Goal: Task Accomplishment & Management: Complete application form

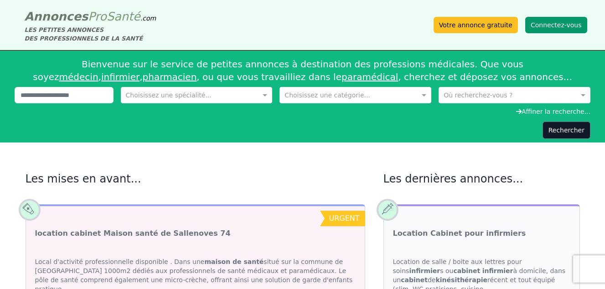
click at [552, 26] on button "Connectez-vous" at bounding box center [556, 25] width 62 height 16
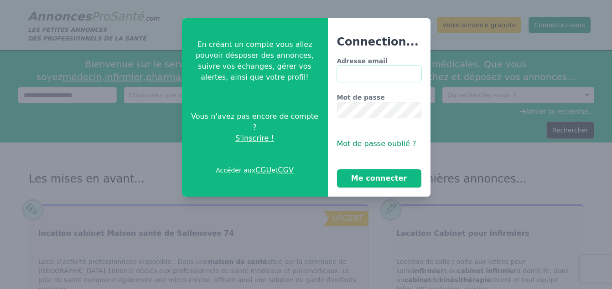
type input "**********"
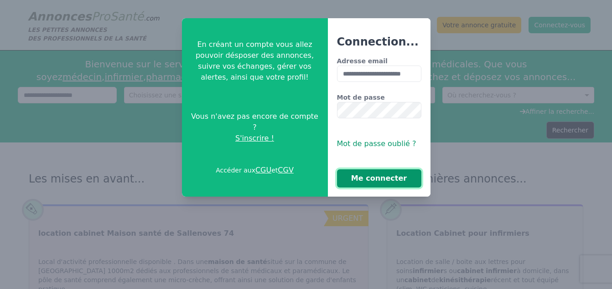
click at [388, 180] on button "Me connecter" at bounding box center [379, 179] width 84 height 18
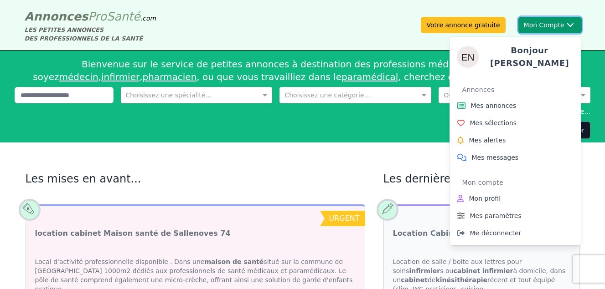
click at [544, 24] on button "Mon Compte Bonjour [PERSON_NAME] annonces Mes sélections Mes alertes Mes messag…" at bounding box center [549, 25] width 63 height 16
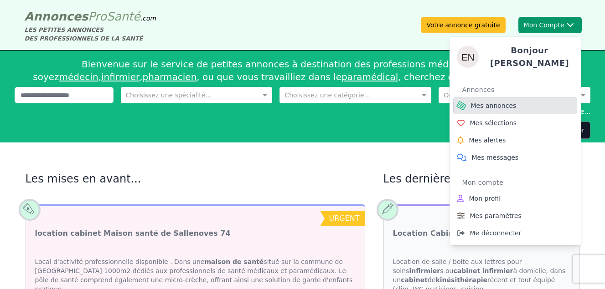
click at [474, 103] on span "Mes annonces" at bounding box center [494, 105] width 46 height 9
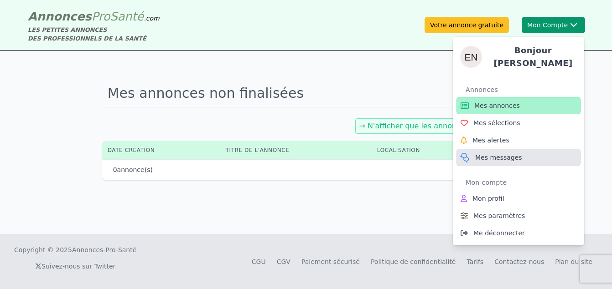
click at [497, 155] on span "Mes messages" at bounding box center [498, 157] width 47 height 9
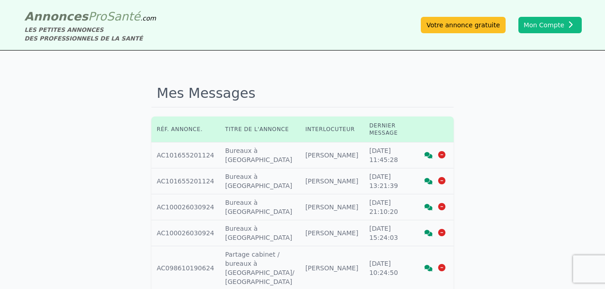
click at [427, 155] on icon at bounding box center [428, 155] width 8 height 6
click at [429, 182] on icon at bounding box center [428, 181] width 8 height 6
click at [426, 236] on icon at bounding box center [428, 233] width 8 height 6
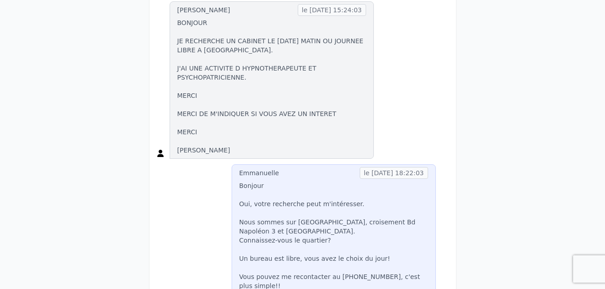
scroll to position [60, 0]
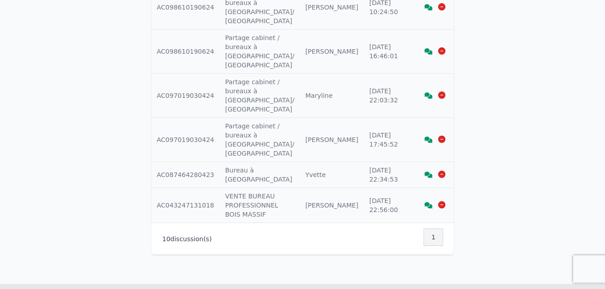
scroll to position [273, 0]
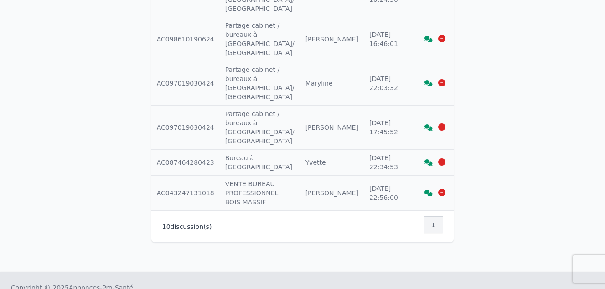
click at [425, 190] on icon at bounding box center [428, 193] width 8 height 6
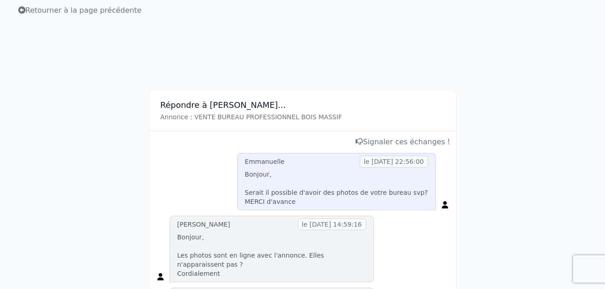
scroll to position [50, 0]
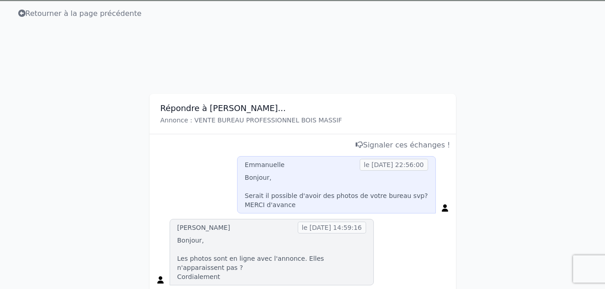
click at [209, 107] on h3 "Répondre à Karine..." at bounding box center [302, 108] width 284 height 11
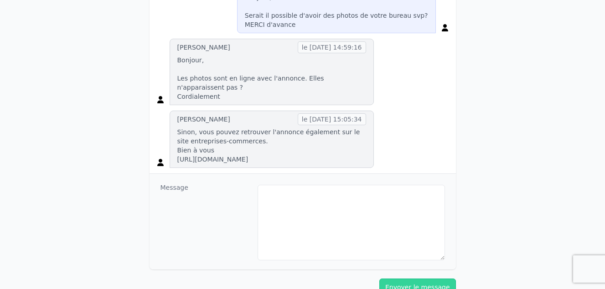
scroll to position [232, 0]
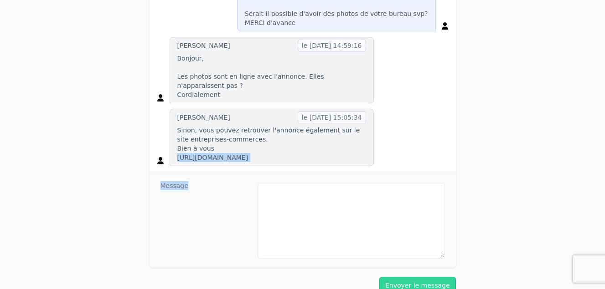
drag, startPoint x: 177, startPoint y: 146, endPoint x: 309, endPoint y: 187, distance: 138.8
click at [309, 187] on div "Répondre à Karine... Annonce : VENTE BUREAU PROFESSIONNEL BOIS MASSIF Signaler …" at bounding box center [302, 90] width 306 height 356
drag, startPoint x: 309, startPoint y: 187, endPoint x: 439, endPoint y: 135, distance: 139.7
click at [439, 135] on div "Karine le 05/11/2018 à 15:05:34 Sinon, vous pouvez retrouver l'annonce égalemen…" at bounding box center [302, 137] width 295 height 57
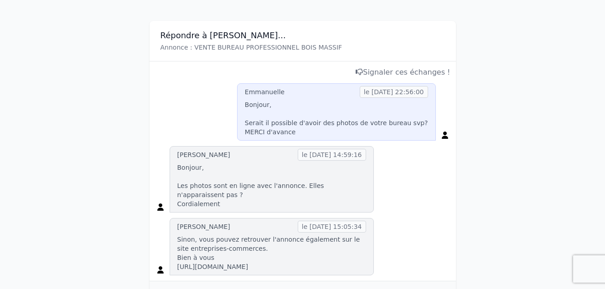
scroll to position [0, 0]
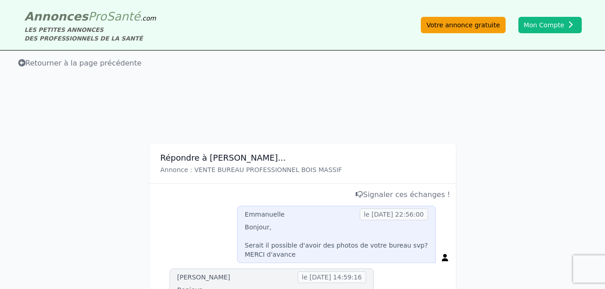
click at [459, 20] on link "Votre annonce gratuite" at bounding box center [463, 25] width 84 height 16
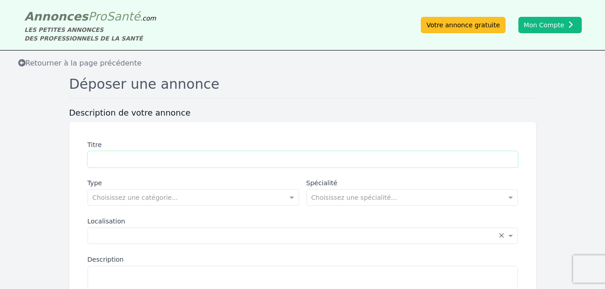
click at [129, 153] on input "Titre" at bounding box center [303, 159] width 430 height 16
type input "**********"
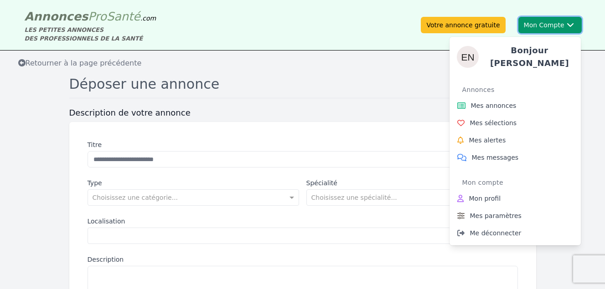
click at [544, 26] on button "Mon Compte Bonjour [PERSON_NAME] annonces Mes sélections Mes alertes Mes messag…" at bounding box center [549, 25] width 63 height 16
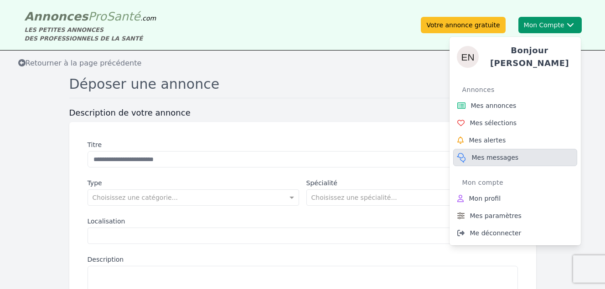
click at [491, 155] on span "Mes messages" at bounding box center [495, 157] width 47 height 9
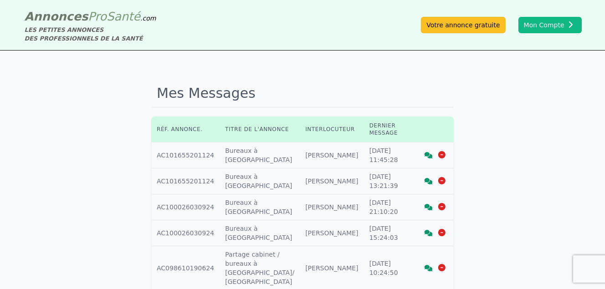
click at [428, 155] on icon at bounding box center [428, 155] width 8 height 6
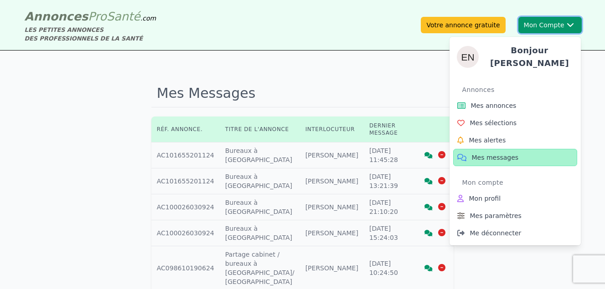
click at [550, 21] on button "Mon Compte Bonjour [PERSON_NAME] annonces Mes sélections Mes alertes Mes messag…" at bounding box center [549, 25] width 63 height 16
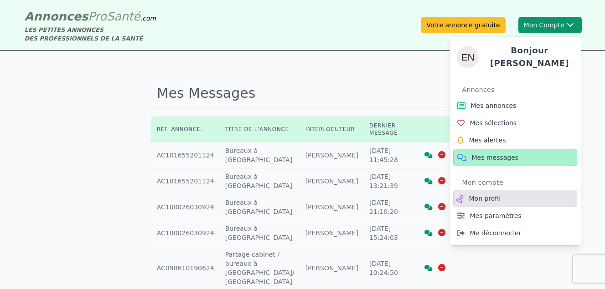
click at [481, 197] on span "Mon profil" at bounding box center [485, 198] width 32 height 9
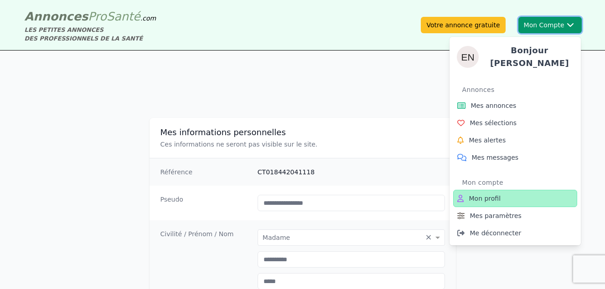
click at [550, 26] on button "Mon Compte Bonjour [PERSON_NAME] annonces Mes sélections Mes alertes Mes messag…" at bounding box center [549, 25] width 63 height 16
click at [473, 84] on div "Annonces" at bounding box center [519, 89] width 115 height 15
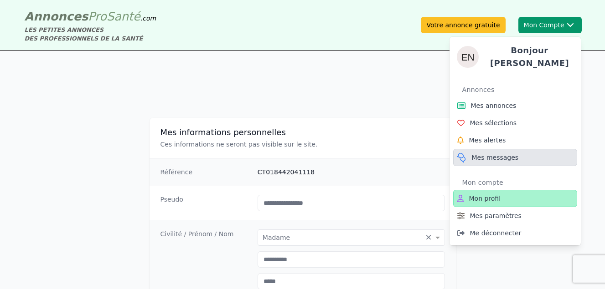
click at [484, 153] on span "Mes messages" at bounding box center [495, 157] width 47 height 9
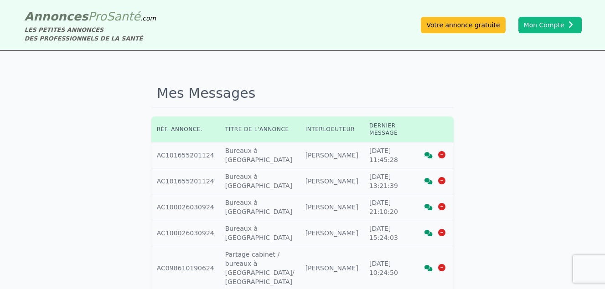
click at [240, 152] on td "Titre annonce : Bureaux à louer Nice Ouest" at bounding box center [260, 156] width 80 height 26
click at [171, 156] on td "Réf. annonce : AC101655201124" at bounding box center [185, 156] width 68 height 26
click at [220, 156] on td "Titre annonce : Bureaux à louer Nice Ouest" at bounding box center [260, 156] width 80 height 26
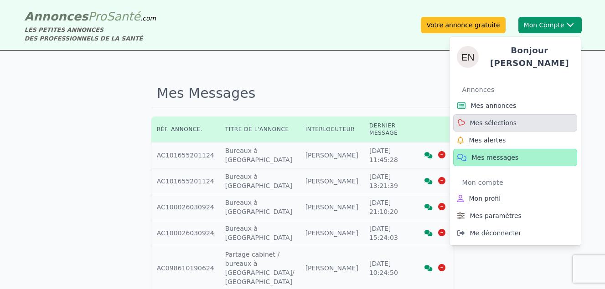
click at [482, 120] on span "Mes sélections" at bounding box center [493, 123] width 47 height 9
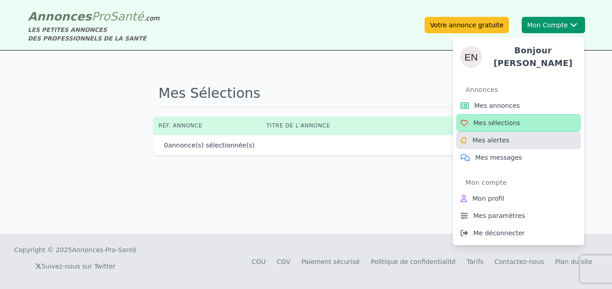
click at [486, 136] on span "Mes alertes" at bounding box center [490, 140] width 37 height 9
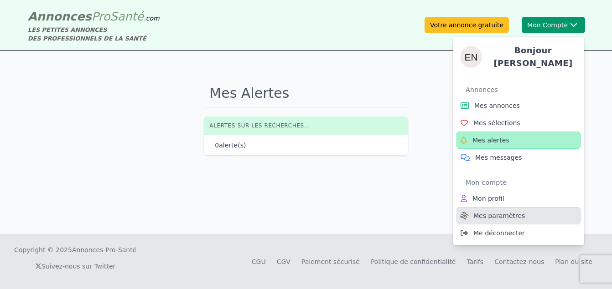
click at [484, 211] on span "Mes paramètres" at bounding box center [499, 215] width 52 height 9
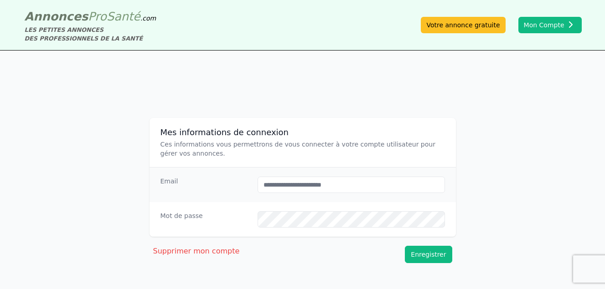
click at [439, 255] on button "Enregistrer" at bounding box center [428, 254] width 47 height 17
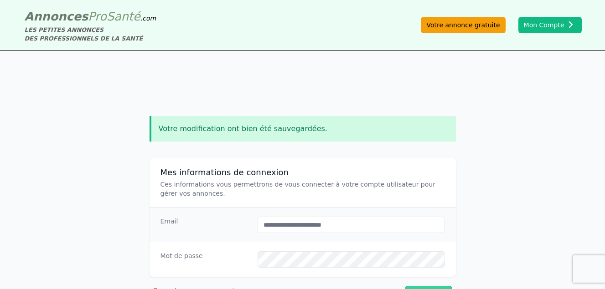
click at [480, 24] on link "Votre annonce gratuite" at bounding box center [463, 25] width 84 height 16
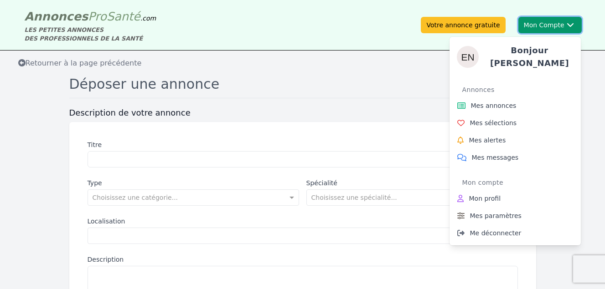
click at [557, 22] on button "Mon Compte Bonjour [PERSON_NAME] annonces Mes sélections Mes alertes Mes messag…" at bounding box center [549, 25] width 63 height 16
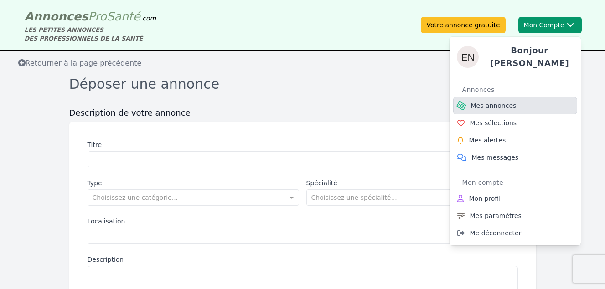
click at [503, 101] on span "Mes annonces" at bounding box center [494, 105] width 46 height 9
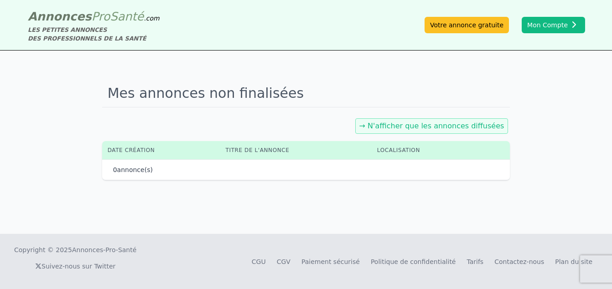
click at [471, 127] on link "→ N'afficher que les annonces diffusées" at bounding box center [431, 126] width 145 height 9
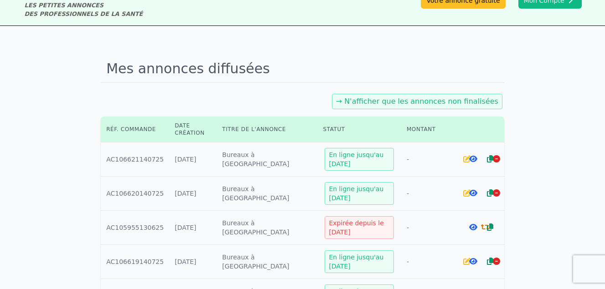
scroll to position [91, 0]
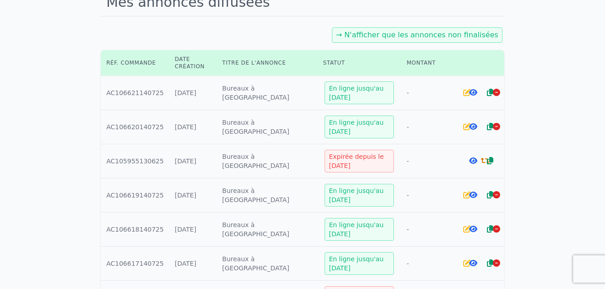
click at [469, 160] on icon at bounding box center [473, 160] width 8 height 7
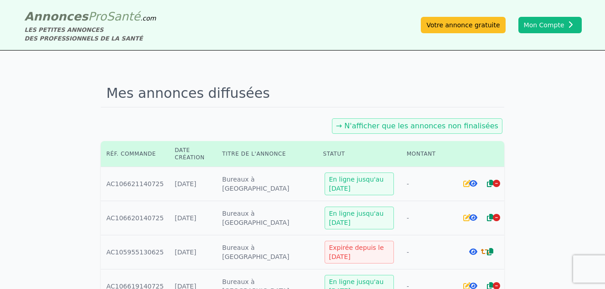
click at [472, 183] on icon at bounding box center [473, 183] width 8 height 7
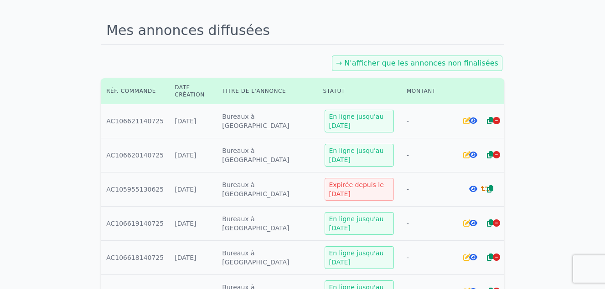
scroll to position [91, 0]
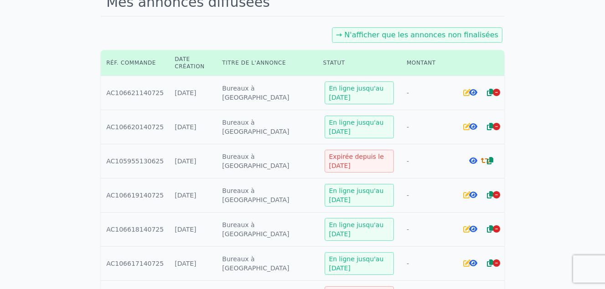
click at [475, 193] on div at bounding box center [478, 195] width 6 height 9
click at [469, 194] on icon at bounding box center [473, 194] width 8 height 7
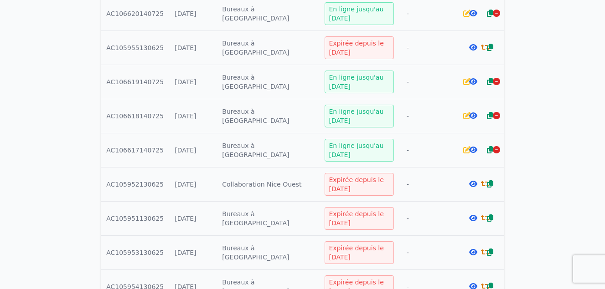
scroll to position [228, 0]
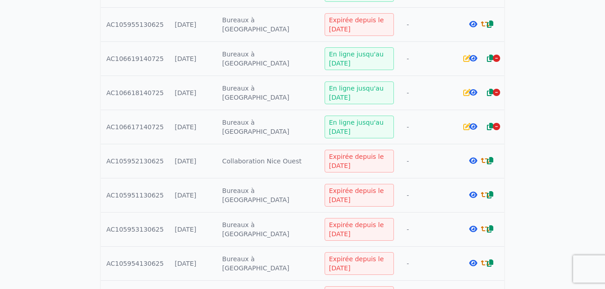
click at [470, 192] on icon at bounding box center [473, 194] width 8 height 7
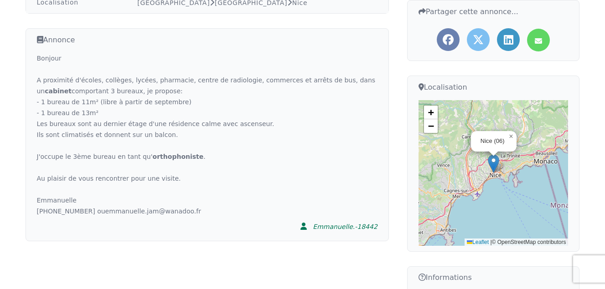
scroll to position [182, 0]
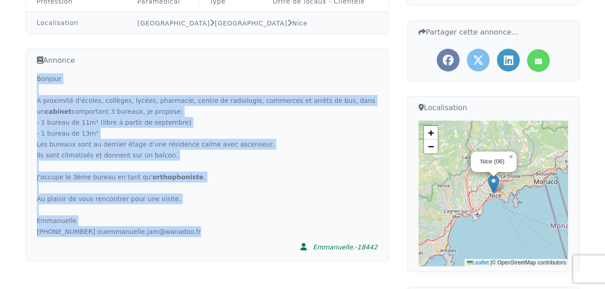
drag, startPoint x: 36, startPoint y: 76, endPoint x: 178, endPoint y: 230, distance: 209.0
click at [178, 230] on div "Bonjour A proximité d'écoles, collèges, lycées, pharmacie, centre de radiologie…" at bounding box center [207, 155] width 340 height 164
copy div "Bonjour A proximité d'écoles, collèges, lycées, pharmacie, centre de radiologie…"
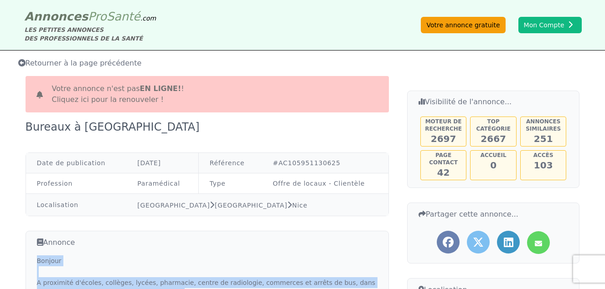
click at [469, 24] on link "Votre annonce gratuite" at bounding box center [463, 25] width 84 height 16
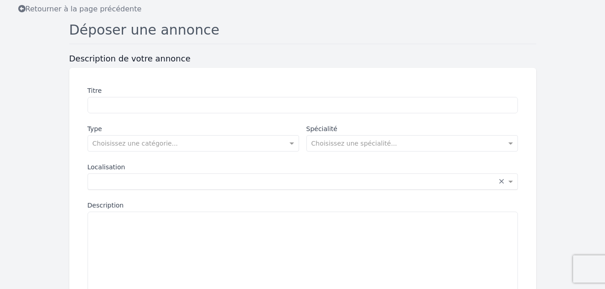
scroll to position [137, 0]
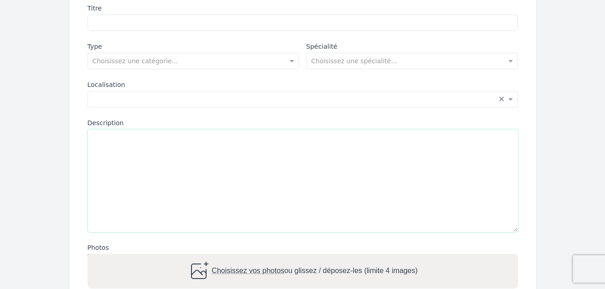
paste textarea "**********"
type textarea "**********"
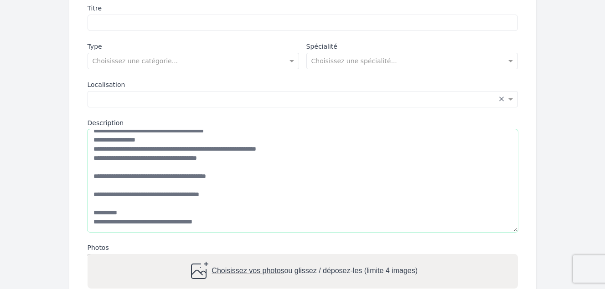
scroll to position [0, 0]
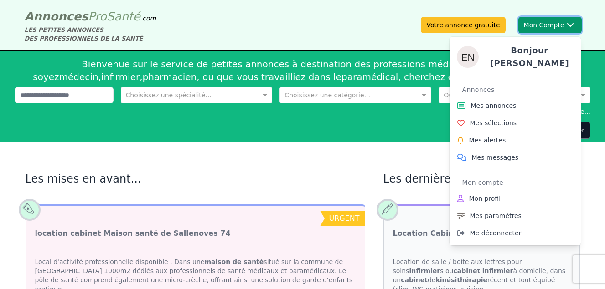
click at [552, 26] on button "Mon Compte Bonjour [PERSON_NAME] annonces Mes sélections Mes alertes Mes messag…" at bounding box center [549, 25] width 63 height 16
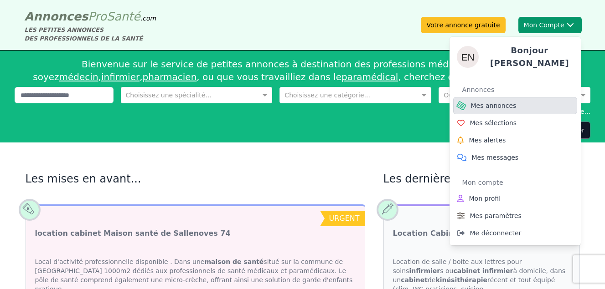
click at [487, 101] on span "Mes annonces" at bounding box center [494, 105] width 46 height 9
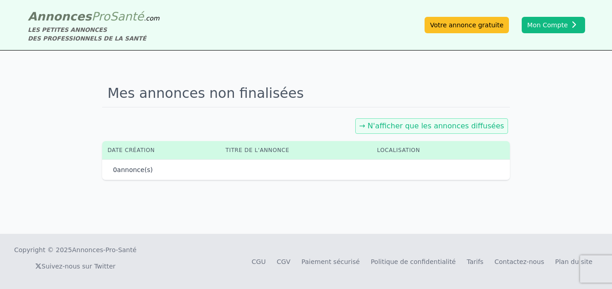
click at [429, 124] on link "→ N'afficher que les annonces diffusées" at bounding box center [431, 126] width 145 height 9
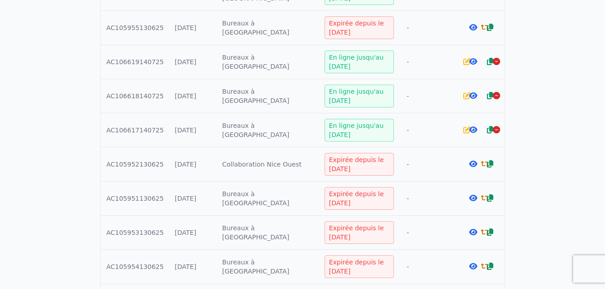
scroll to position [228, 0]
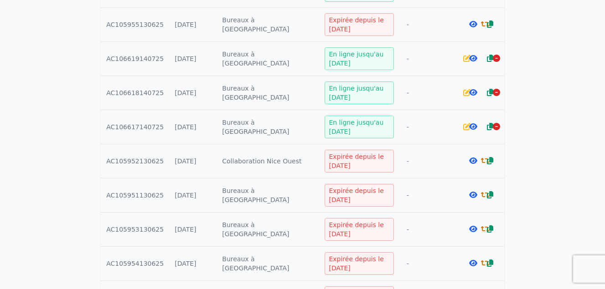
click at [472, 195] on icon at bounding box center [473, 194] width 8 height 7
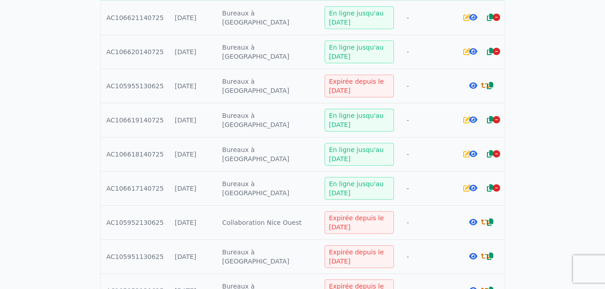
scroll to position [182, 0]
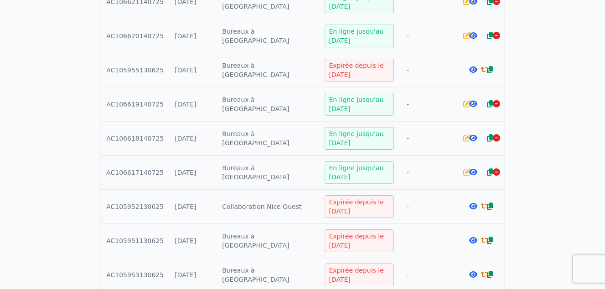
click at [470, 240] on icon at bounding box center [473, 240] width 8 height 7
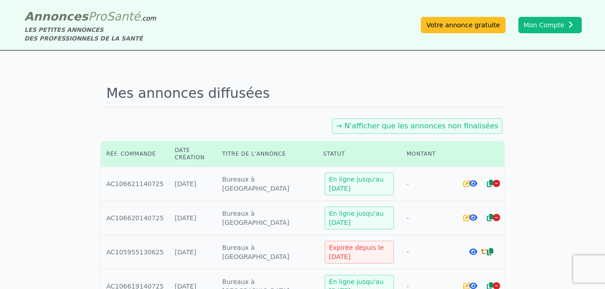
click at [475, 183] on div at bounding box center [478, 184] width 6 height 9
click at [469, 183] on icon at bounding box center [473, 183] width 8 height 7
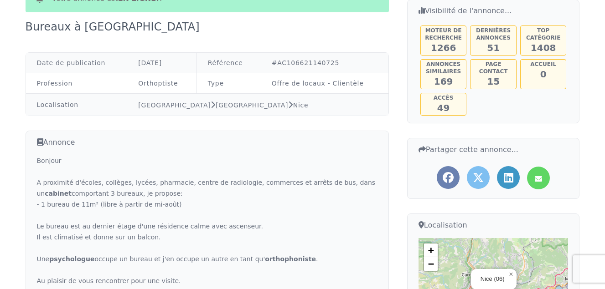
scroll to position [182, 0]
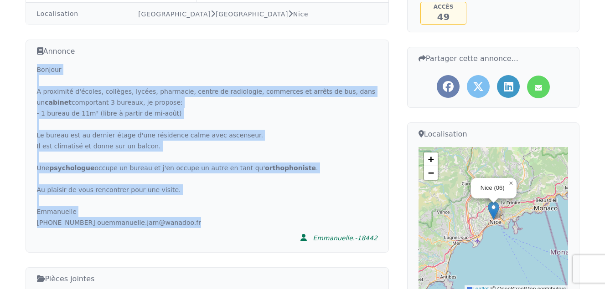
drag, startPoint x: 33, startPoint y: 67, endPoint x: 181, endPoint y: 224, distance: 216.0
click at [181, 224] on div "Annonce Bonjour A proximité d'écoles, collèges, lycées, pharmacie, centre de ra…" at bounding box center [207, 146] width 363 height 213
copy div "Bonjour A proximité d'écoles, collèges, lycées, pharmacie, centre de radiologie…"
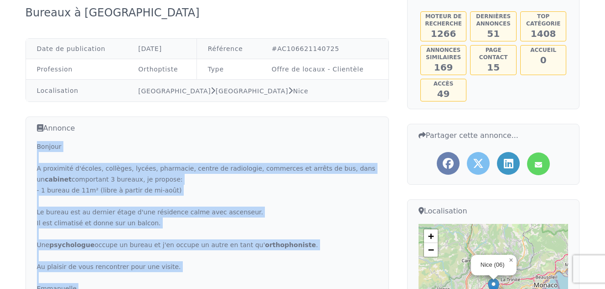
scroll to position [0, 0]
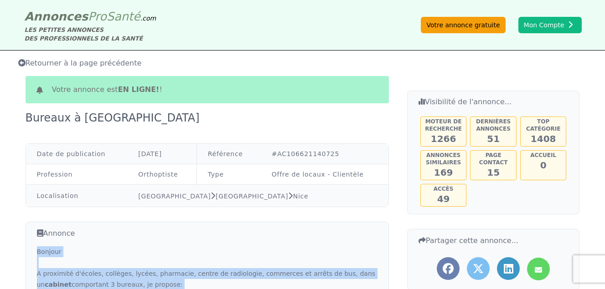
click at [470, 24] on link "Votre annonce gratuite" at bounding box center [463, 25] width 84 height 16
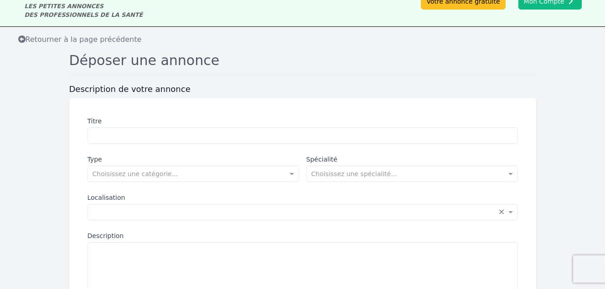
scroll to position [46, 0]
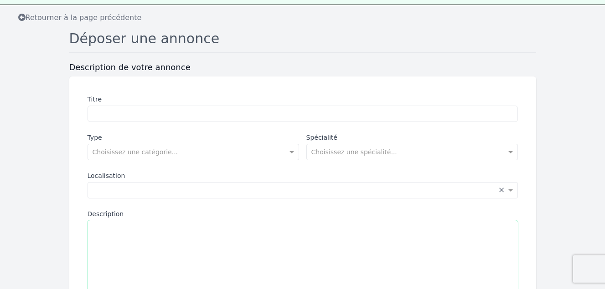
paste textarea "**********"
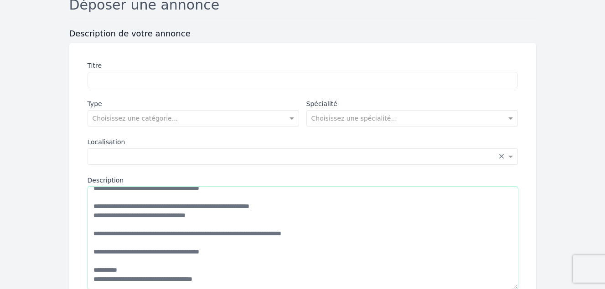
scroll to position [0, 0]
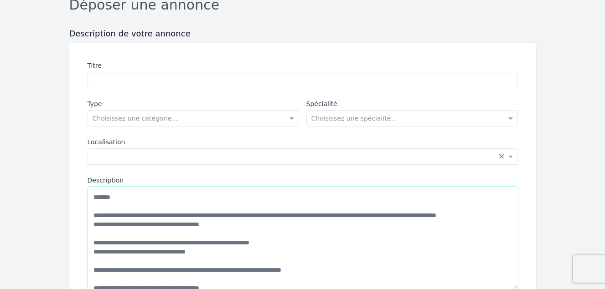
type textarea "**********"
click at [119, 78] on input "Titre" at bounding box center [303, 80] width 430 height 16
click at [119, 82] on input "**********" at bounding box center [303, 80] width 430 height 16
type input "**********"
click at [289, 118] on span at bounding box center [292, 118] width 11 height 9
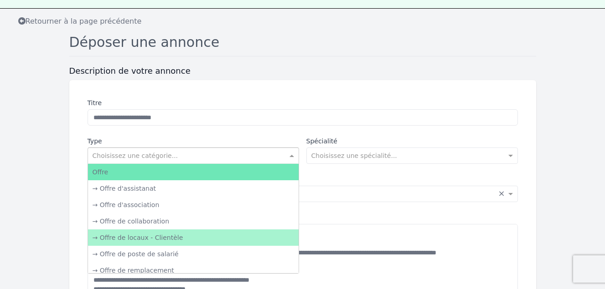
scroll to position [34, 0]
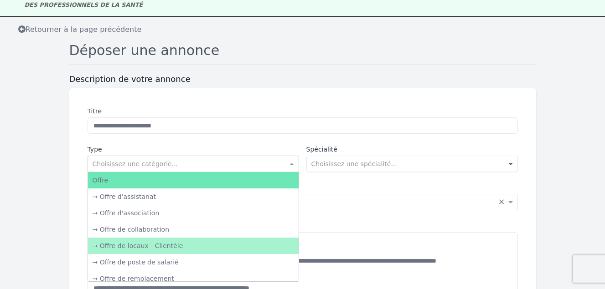
click at [514, 165] on span at bounding box center [511, 164] width 11 height 9
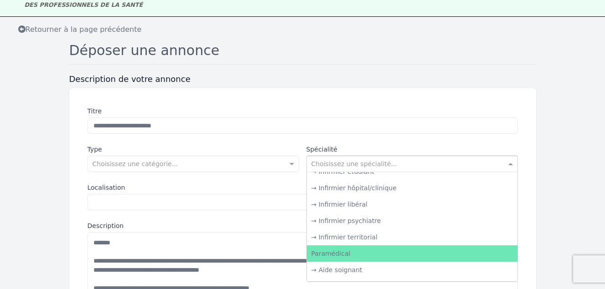
scroll to position [1231, 0]
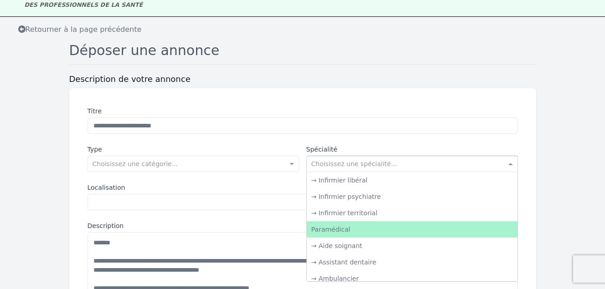
click at [325, 228] on div "Paramédical" at bounding box center [412, 230] width 211 height 16
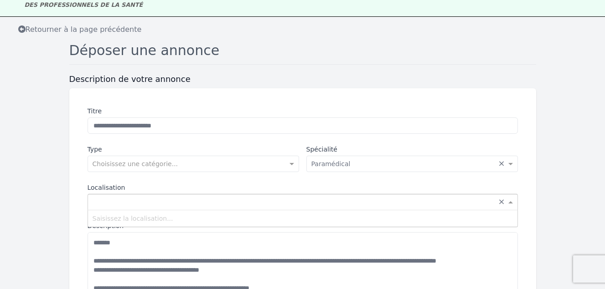
click at [157, 199] on input "text" at bounding box center [294, 201] width 402 height 9
type input "**********"
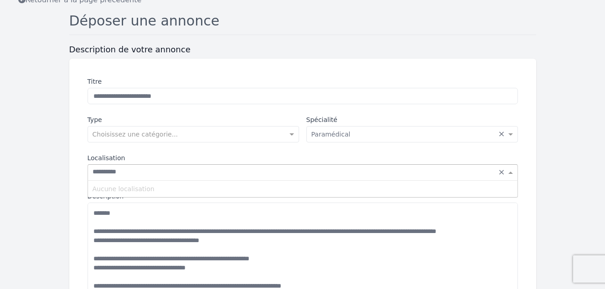
scroll to position [79, 0]
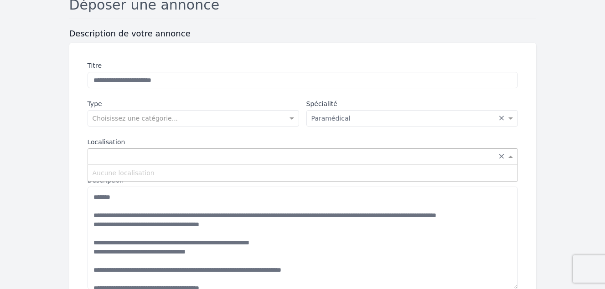
click at [563, 191] on form "**********" at bounding box center [302, 216] width 605 height 376
click at [509, 154] on span at bounding box center [511, 156] width 11 height 9
click at [241, 157] on input "text" at bounding box center [294, 155] width 402 height 9
type input "**********"
click at [241, 157] on input "**********" at bounding box center [294, 155] width 402 height 9
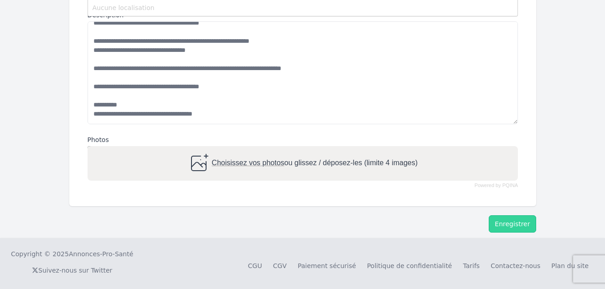
scroll to position [249, 0]
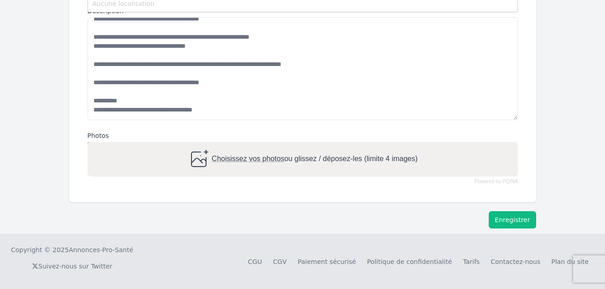
click at [514, 217] on button "Enregistrer" at bounding box center [512, 219] width 47 height 17
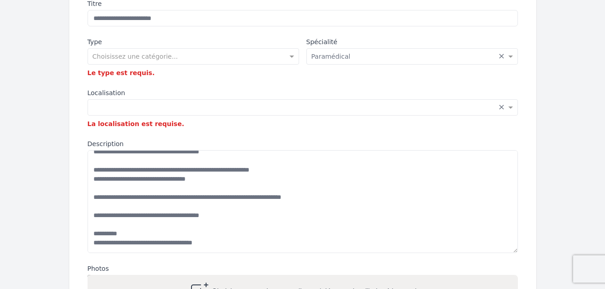
scroll to position [138, 0]
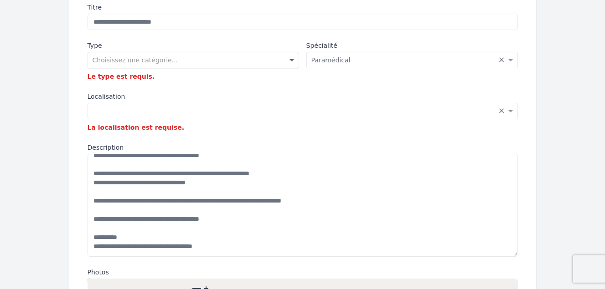
click at [289, 58] on span at bounding box center [292, 60] width 11 height 9
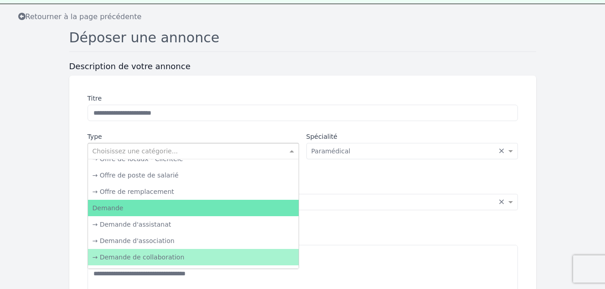
scroll to position [33, 0]
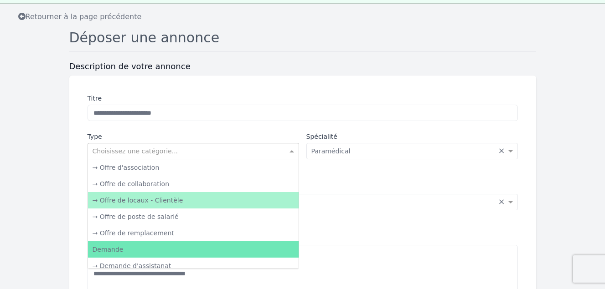
click at [154, 199] on div "→ Offre de locaux - Clientèle" at bounding box center [193, 200] width 211 height 16
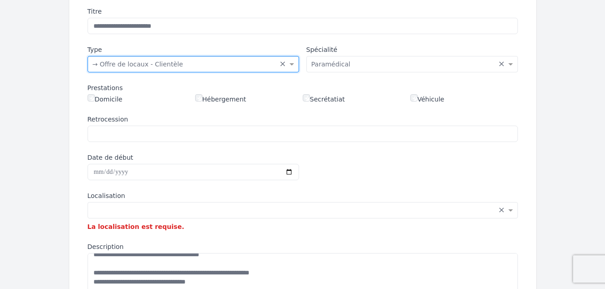
scroll to position [138, 0]
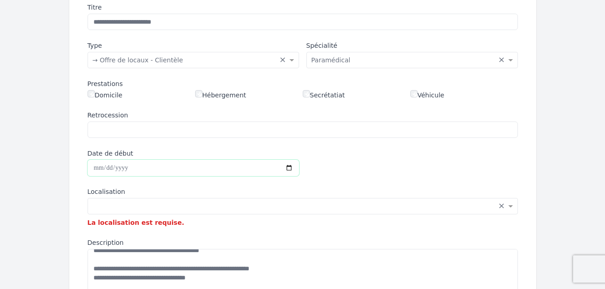
click at [186, 168] on input "Date de début" at bounding box center [193, 168] width 211 height 16
click at [284, 168] on input "Date de début" at bounding box center [193, 168] width 211 height 16
type input "**********"
click at [137, 207] on input "text" at bounding box center [294, 205] width 402 height 9
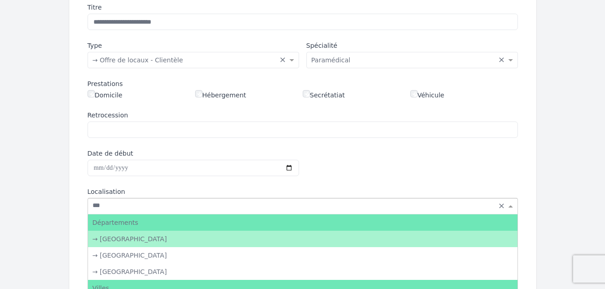
type input "****"
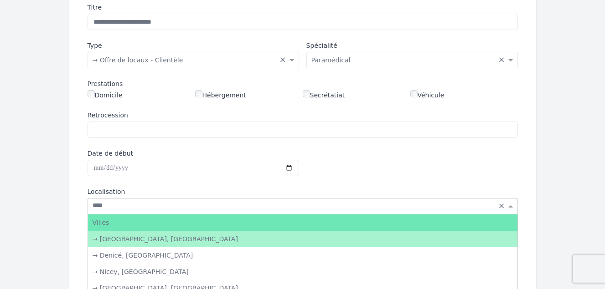
click at [130, 240] on div "→ [GEOGRAPHIC_DATA], [GEOGRAPHIC_DATA]" at bounding box center [302, 239] width 429 height 16
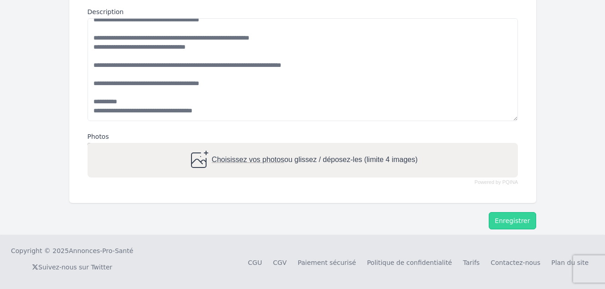
scroll to position [357, 0]
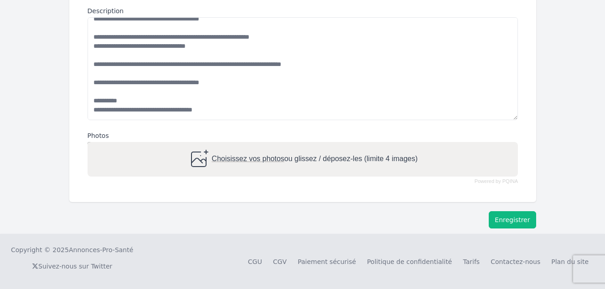
click at [526, 216] on button "Enregistrer" at bounding box center [512, 219] width 47 height 17
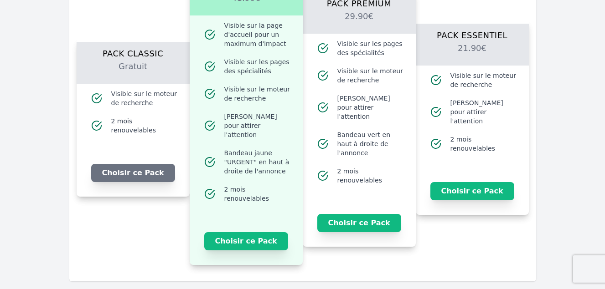
scroll to position [630, 0]
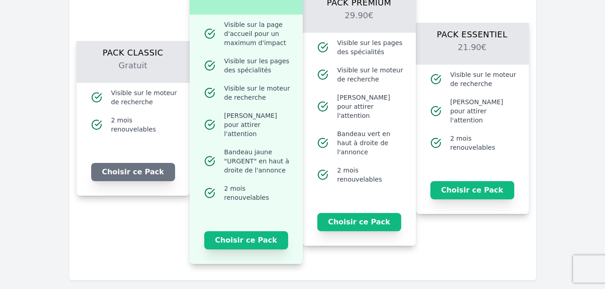
click at [132, 157] on div "Choisir ce Pack" at bounding box center [133, 169] width 113 height 53
click at [132, 164] on button "Choisir ce Pack" at bounding box center [133, 172] width 84 height 18
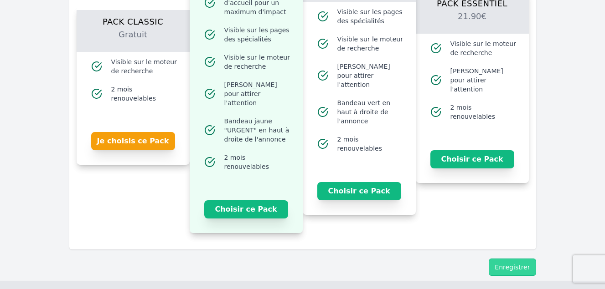
scroll to position [700, 0]
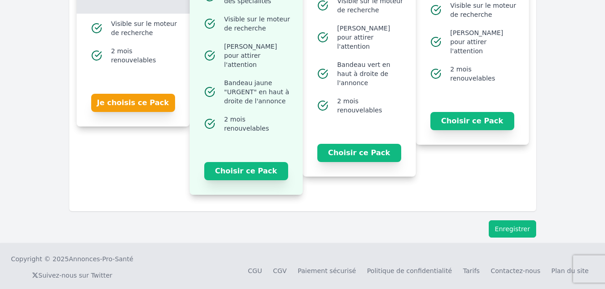
click at [518, 222] on button "Enregistrer" at bounding box center [512, 229] width 47 height 17
